Goal: Task Accomplishment & Management: Use online tool/utility

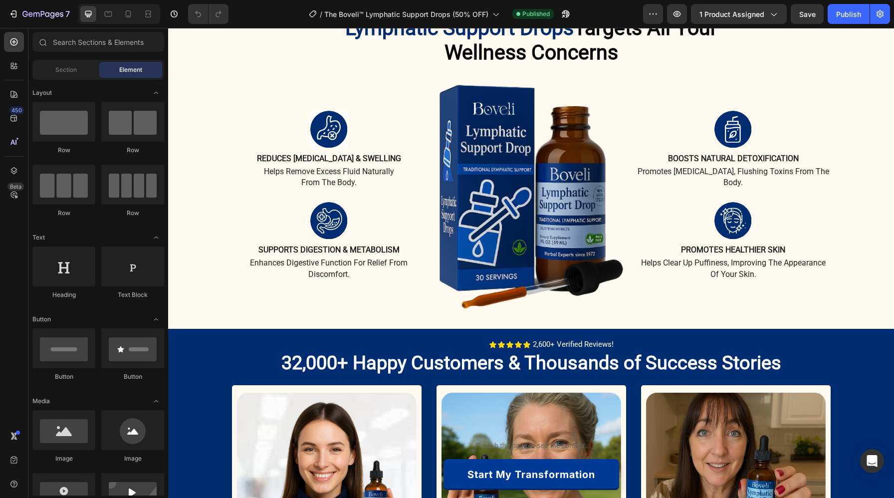
scroll to position [887, 0]
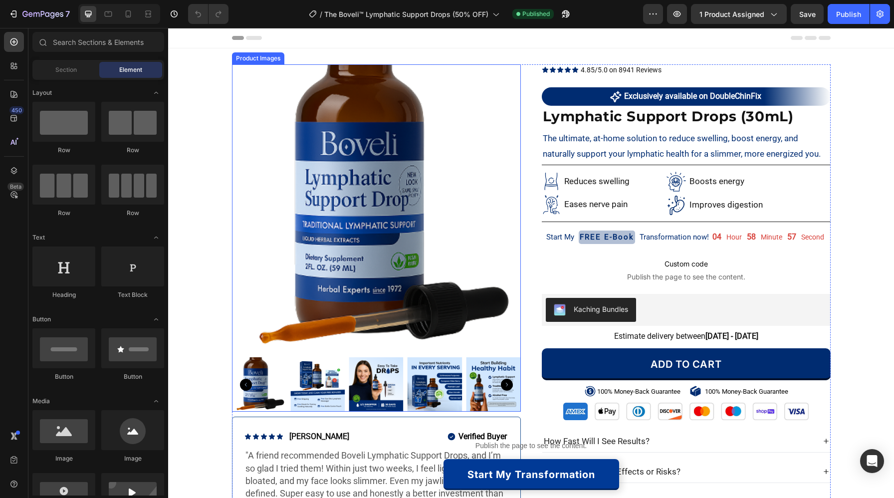
click at [362, 262] on img at bounding box center [376, 208] width 289 height 289
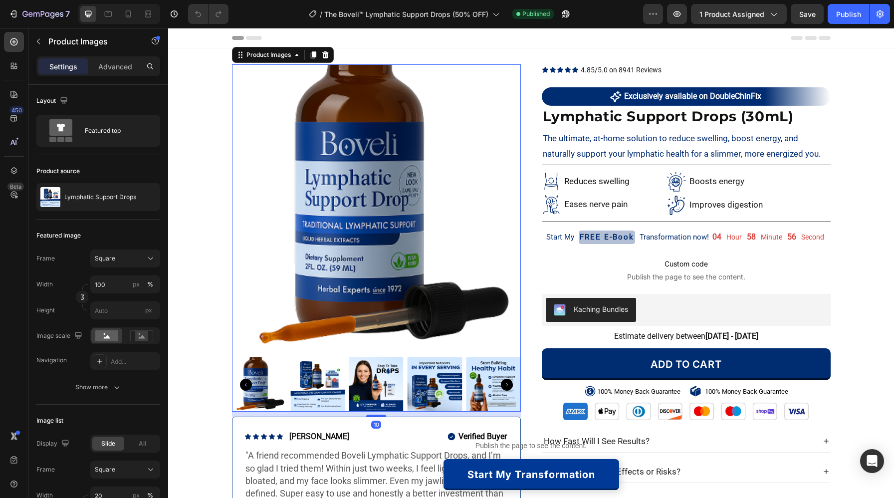
click at [263, 399] on img at bounding box center [258, 384] width 54 height 54
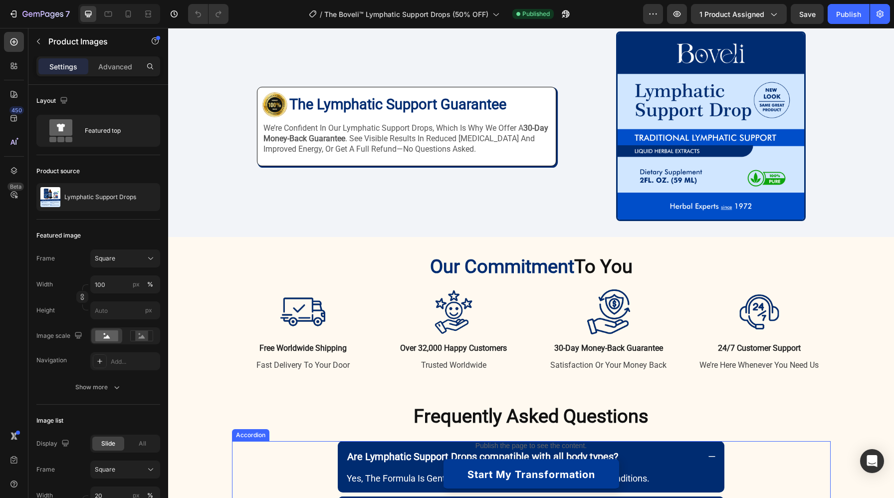
scroll to position [2101, 0]
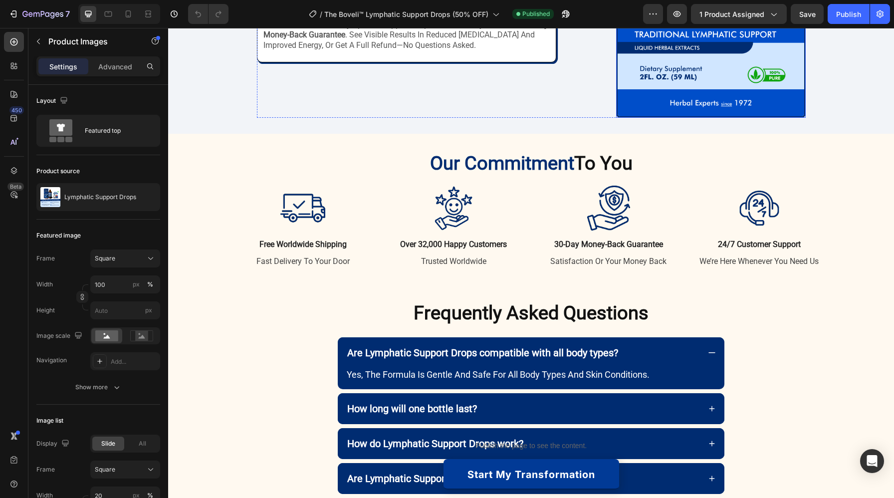
click at [684, 118] on img at bounding box center [711, 23] width 190 height 190
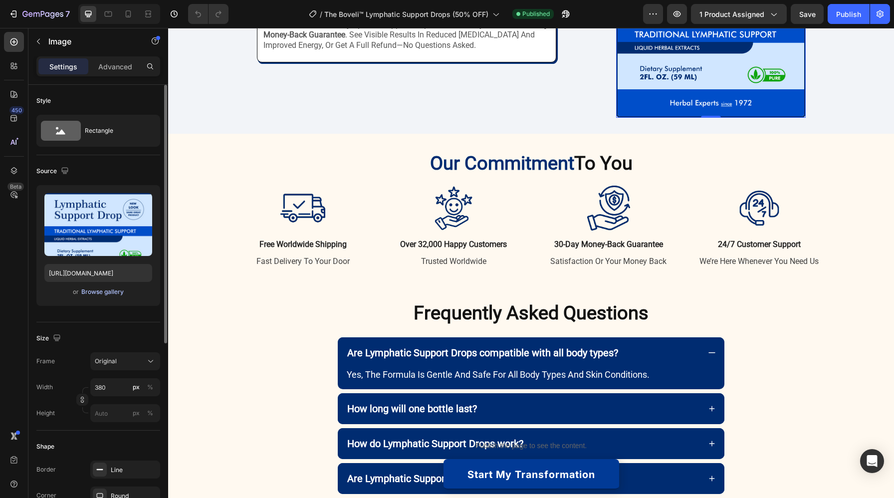
click at [105, 292] on div "Browse gallery" at bounding box center [102, 291] width 42 height 9
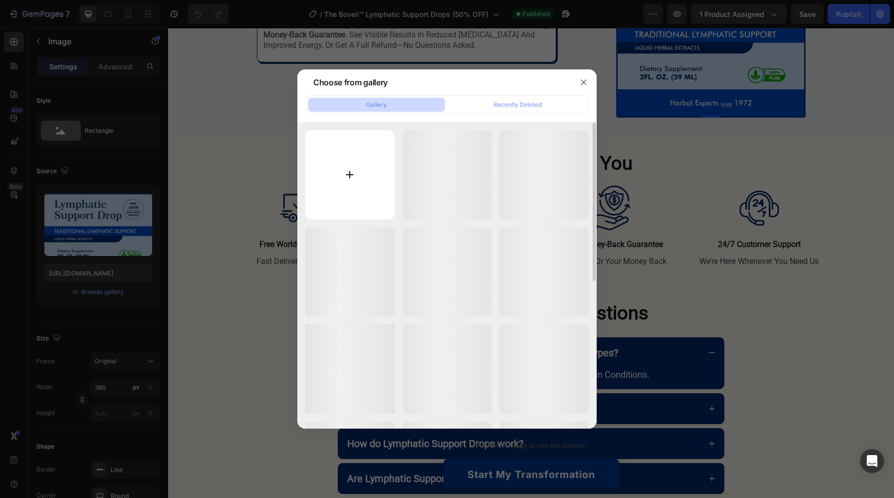
click at [346, 173] on input "file" at bounding box center [349, 174] width 89 height 89
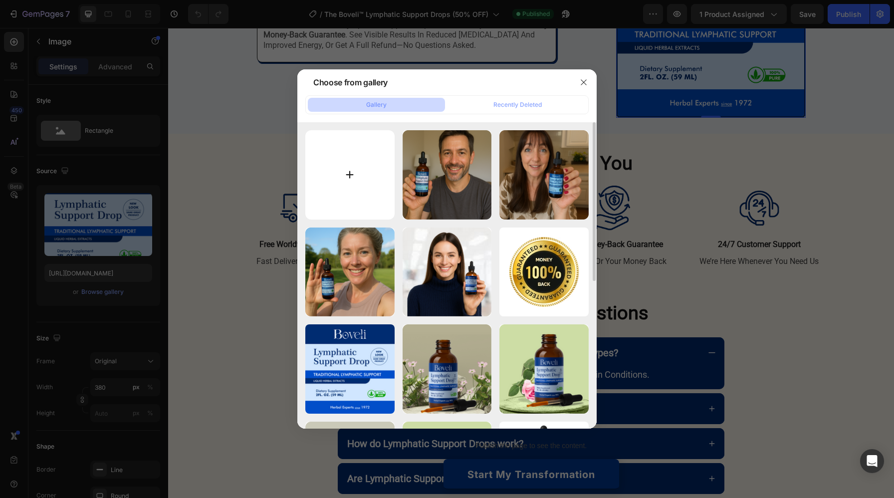
type input "C:\fakepath\lymphatic drop.png"
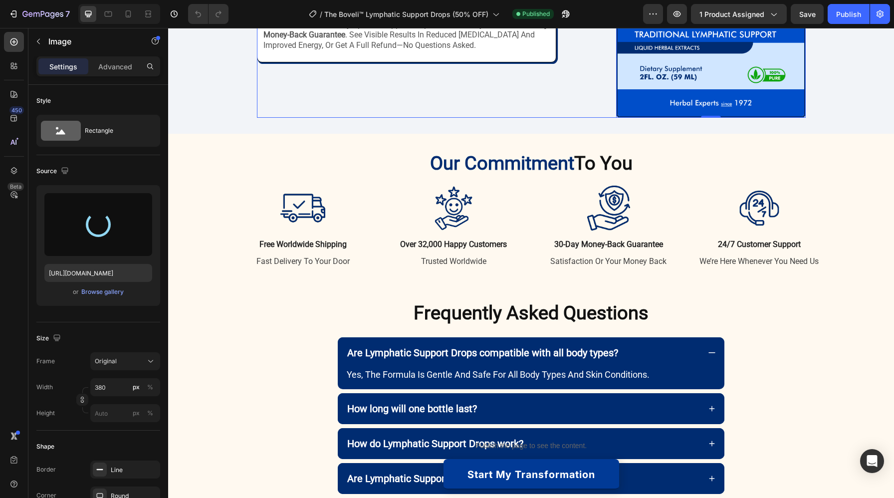
type input "[URL][DOMAIN_NAME]"
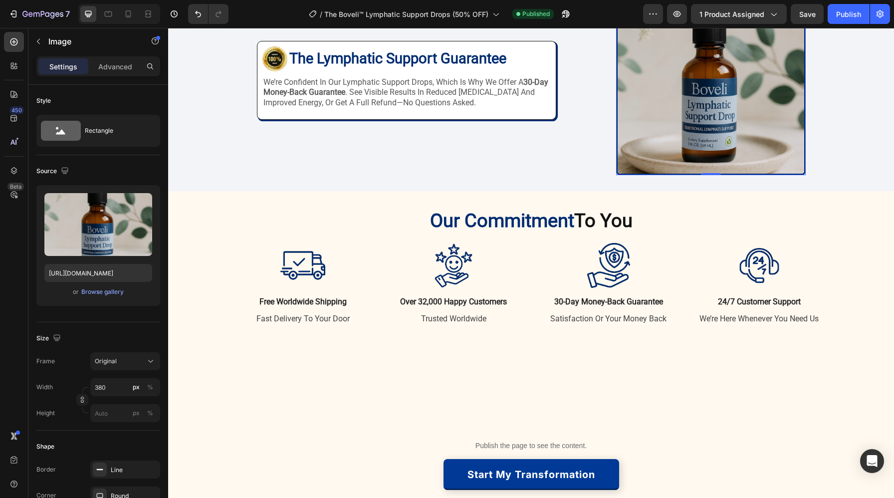
scroll to position [2014, 0]
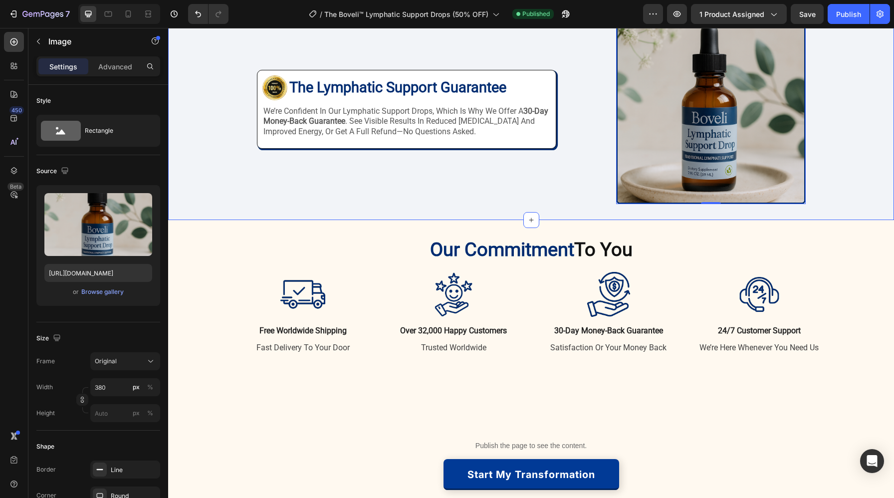
click at [851, 184] on div "Image Image The Lymphatic Support Guarantee Heading Row we’re confident in our …" at bounding box center [531, 109] width 726 height 190
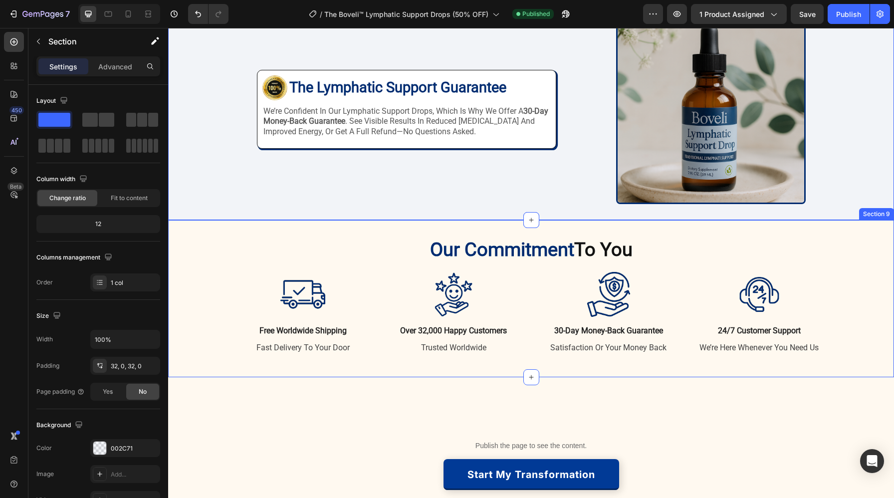
click at [854, 366] on div "Our Commitment To You Heading Row Image free worldwide shipping Text Block fast…" at bounding box center [531, 298] width 726 height 157
click at [850, 204] on div "Image Image The Lymphatic Support Guarantee Heading Row we’re confident in our …" at bounding box center [531, 109] width 726 height 190
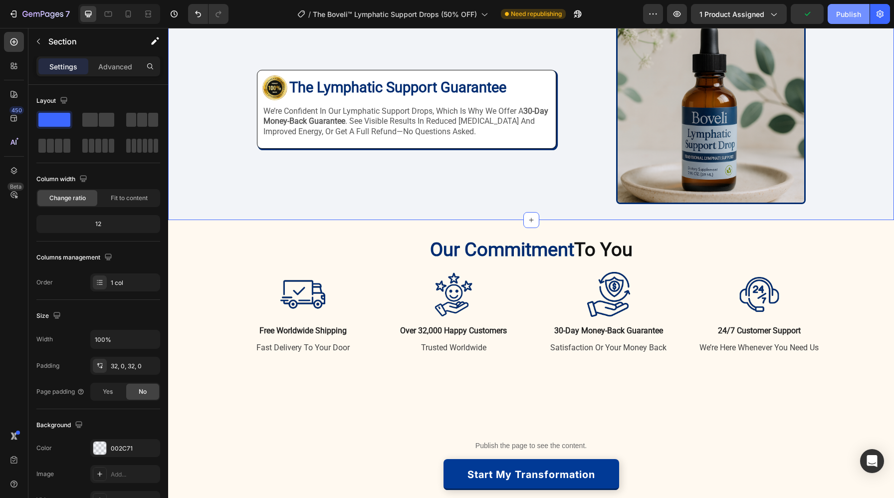
click at [843, 16] on div "Publish" at bounding box center [848, 14] width 25 height 10
click at [130, 20] on div at bounding box center [128, 14] width 16 height 16
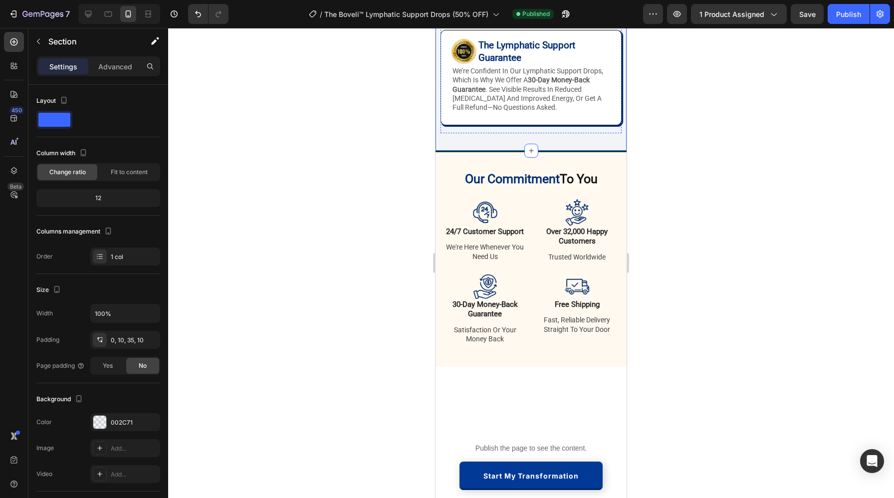
scroll to position [1962, 0]
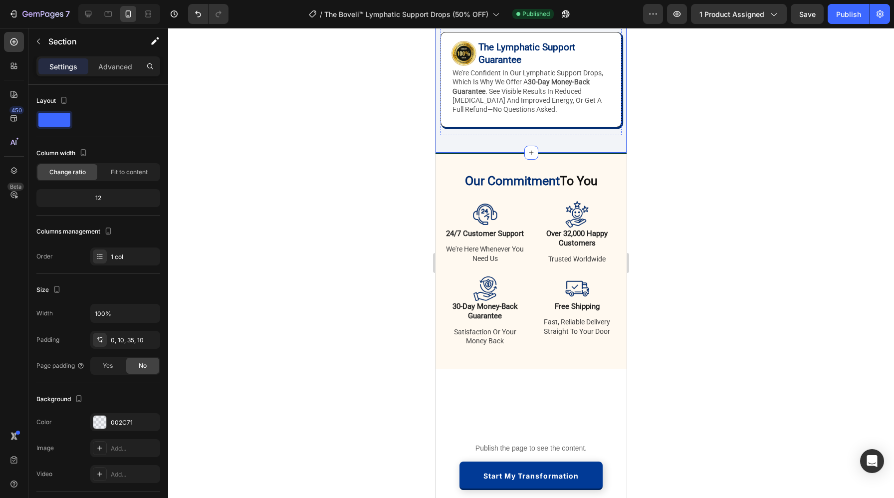
click at [518, 19] on img at bounding box center [530, 17] width 181 height 3
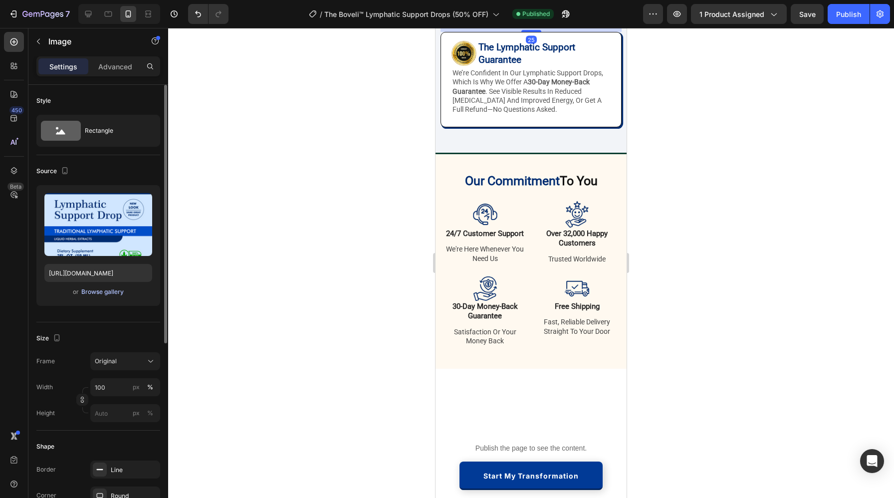
click at [97, 289] on div "Browse gallery" at bounding box center [102, 291] width 42 height 9
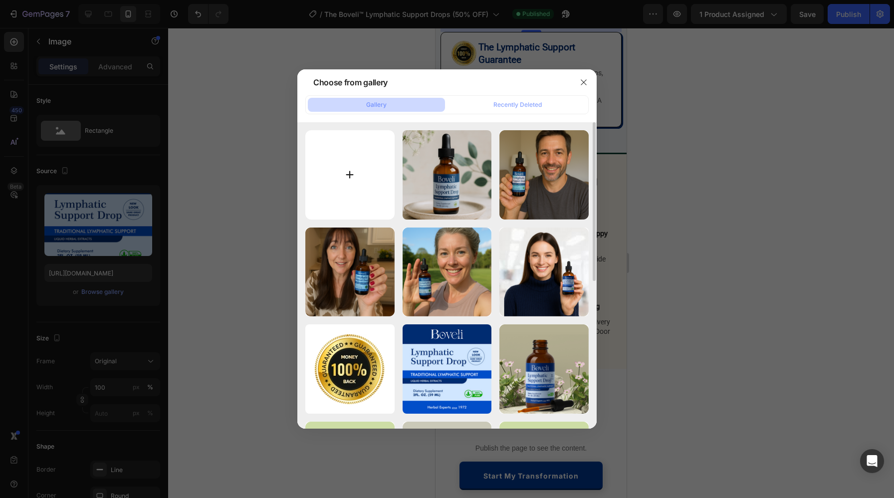
click at [362, 155] on input "file" at bounding box center [349, 174] width 89 height 89
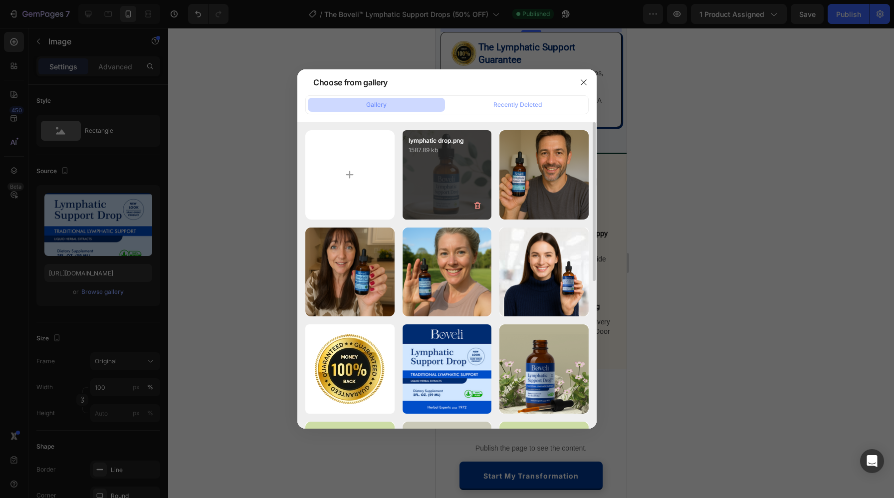
click at [429, 190] on div "lymphatic drop.png 1587.89 kb" at bounding box center [447, 174] width 89 height 89
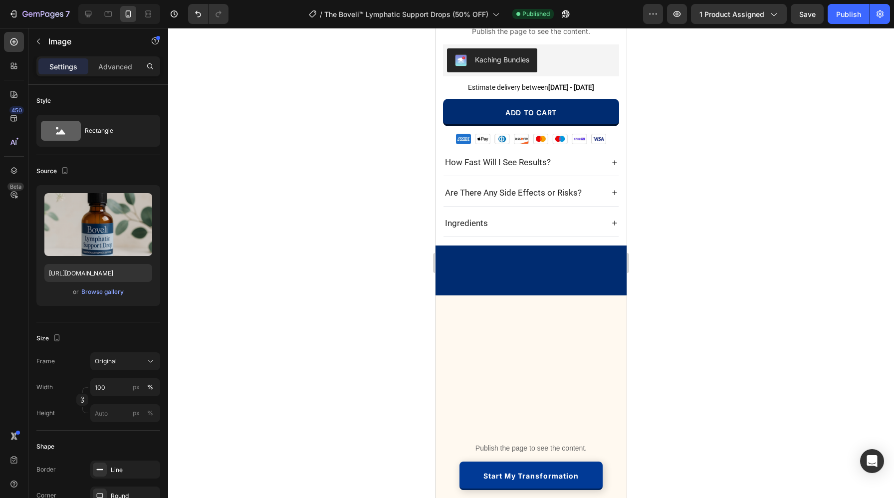
scroll to position [0, 0]
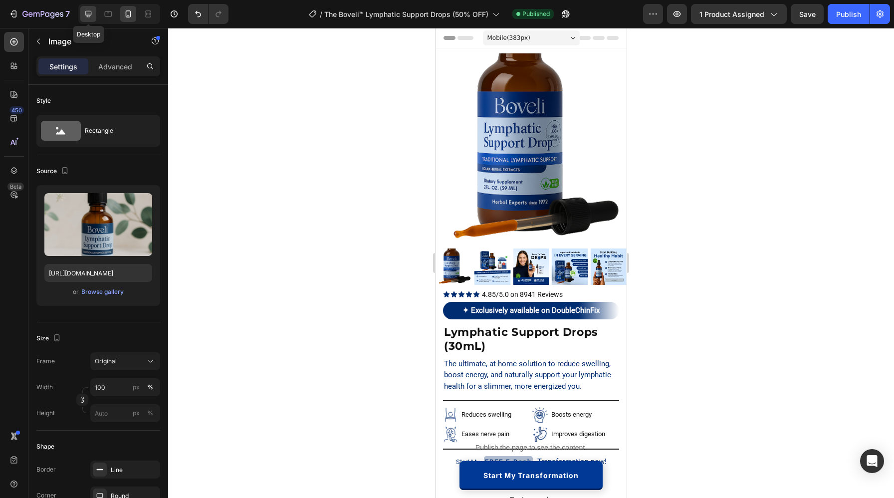
click at [94, 19] on div at bounding box center [88, 14] width 16 height 16
type input "[URL][DOMAIN_NAME]"
type input "380"
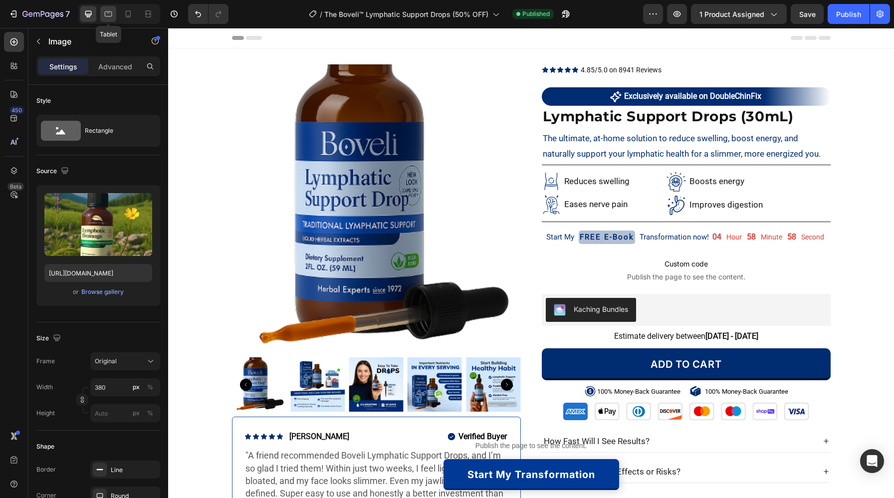
click at [103, 16] on icon at bounding box center [108, 14] width 10 height 10
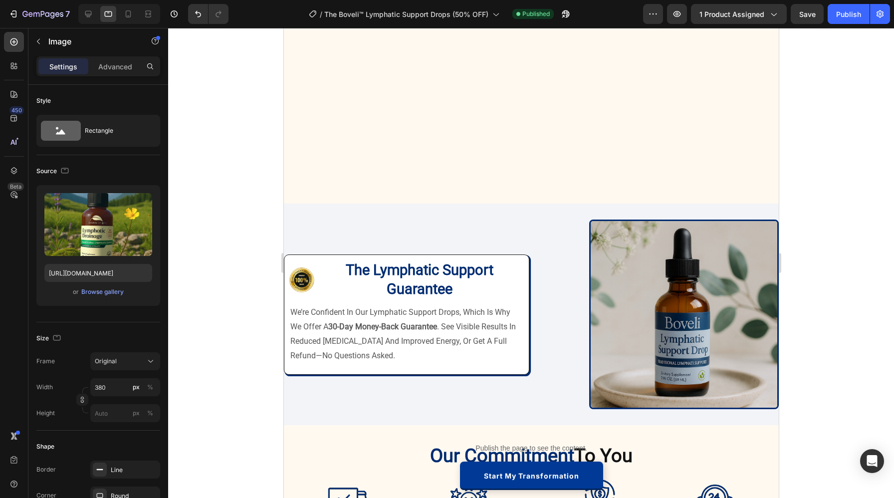
scroll to position [2240, 0]
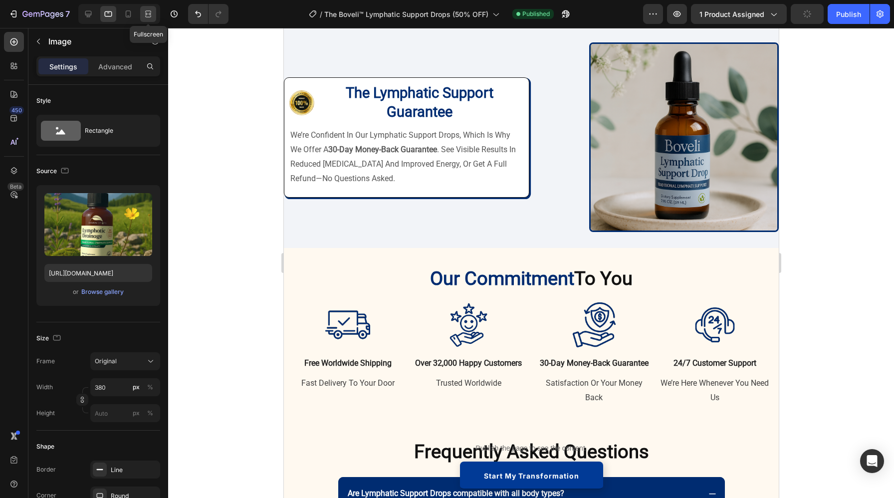
click at [155, 9] on div at bounding box center [148, 14] width 16 height 16
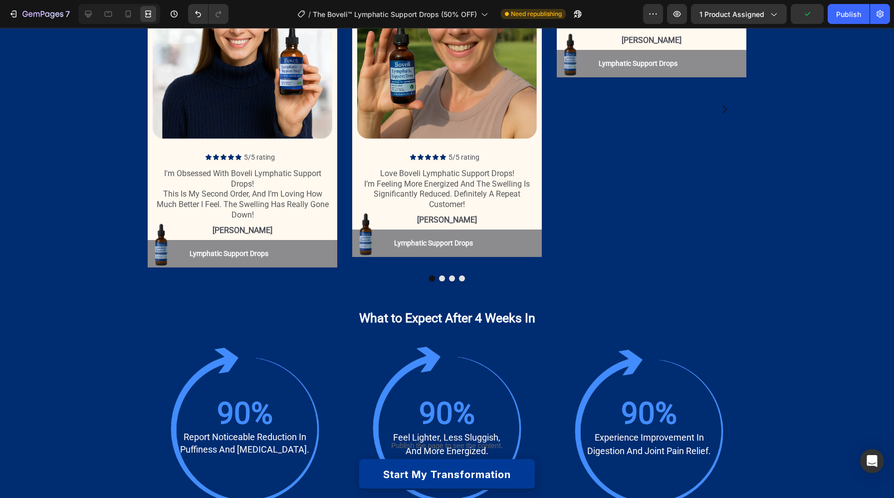
scroll to position [1325, 0]
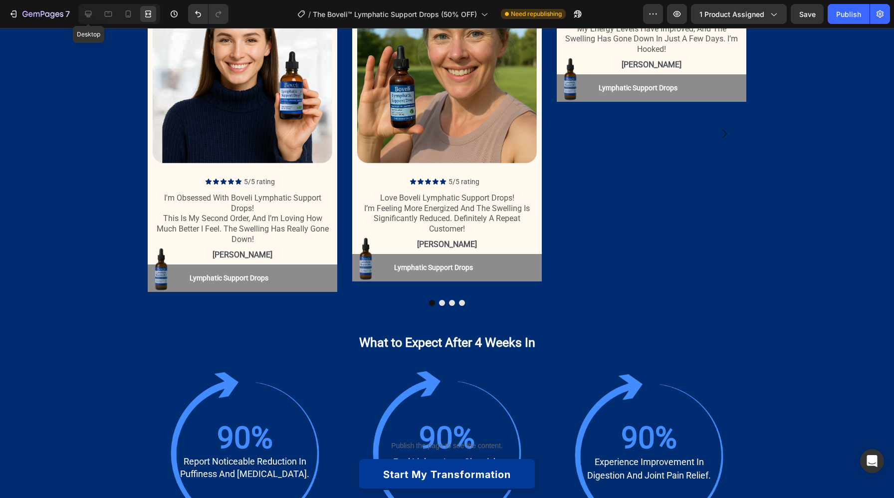
click at [100, 21] on div at bounding box center [108, 14] width 16 height 16
click at [82, 10] on div at bounding box center [88, 14] width 16 height 16
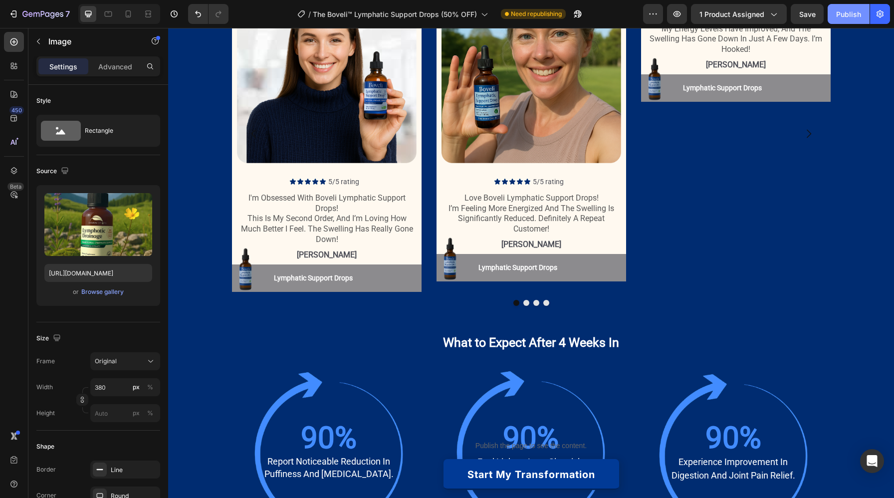
click at [847, 14] on div "Publish" at bounding box center [848, 14] width 25 height 10
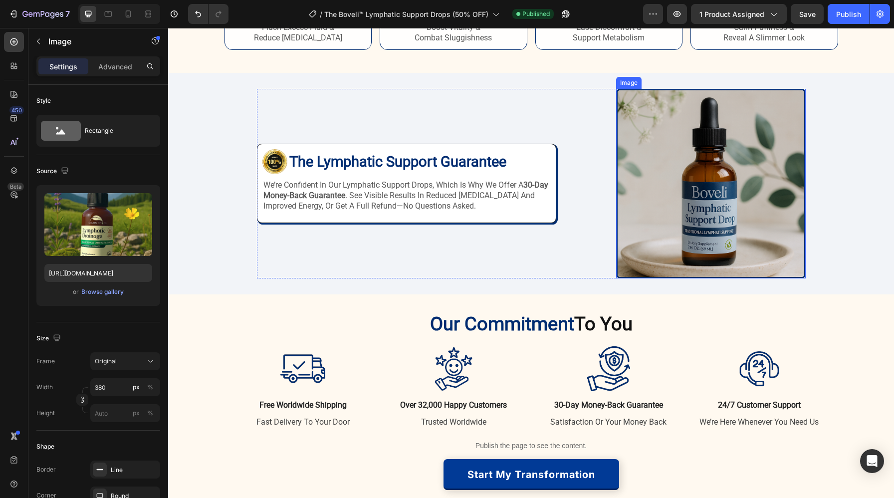
scroll to position [2029, 0]
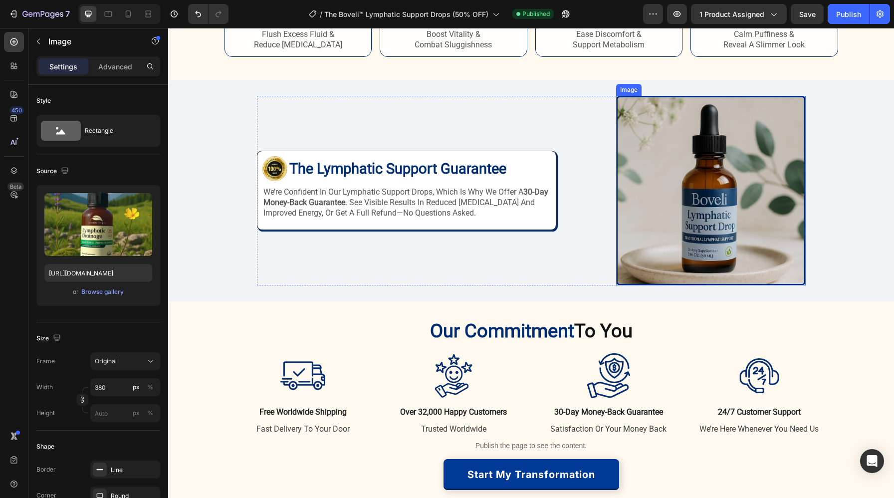
click at [732, 285] on img at bounding box center [711, 191] width 190 height 190
